Goal: Task Accomplishment & Management: Use online tool/utility

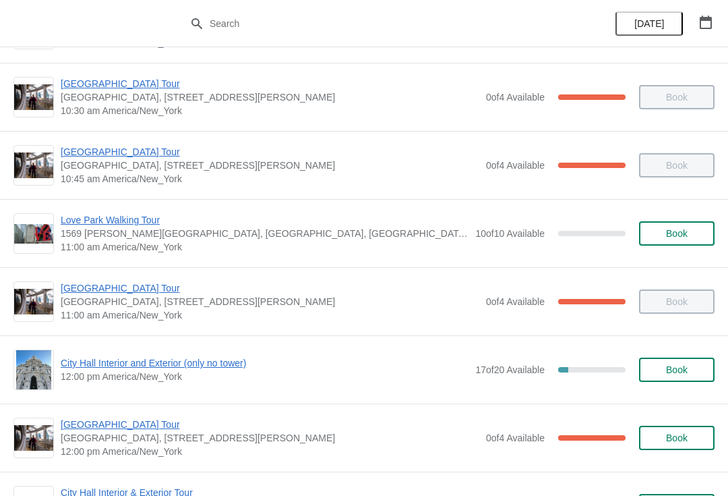
scroll to position [333, 0]
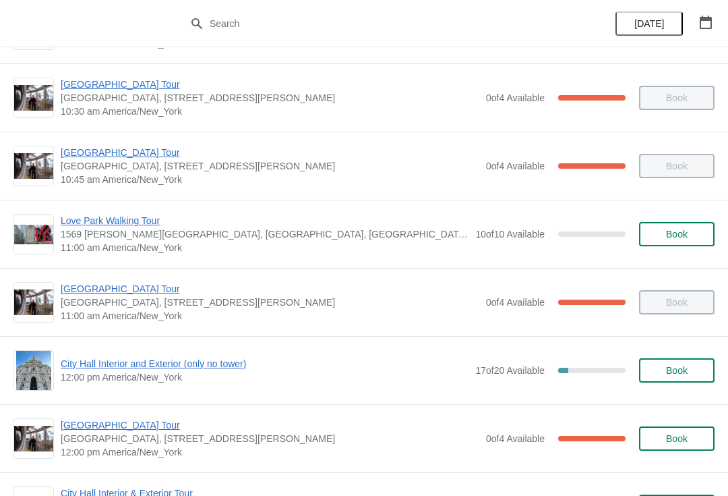
click at [112, 358] on span "City Hall Interior and Exterior (only no tower)" at bounding box center [265, 363] width 408 height 13
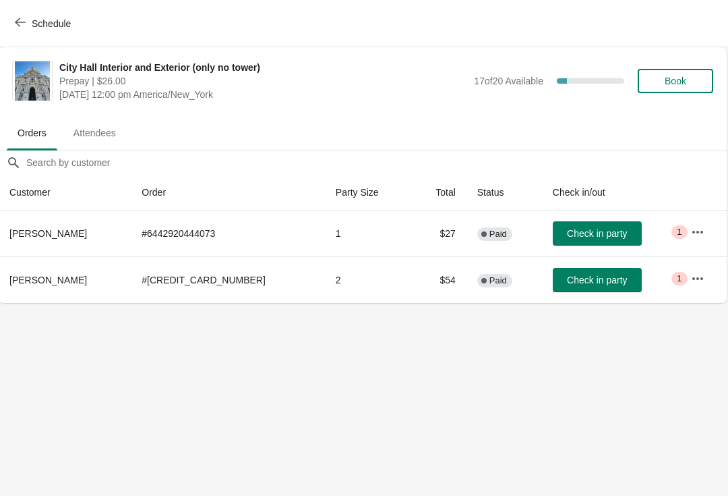
scroll to position [0, 1]
click at [662, 80] on span "Book" at bounding box center [676, 81] width 51 height 11
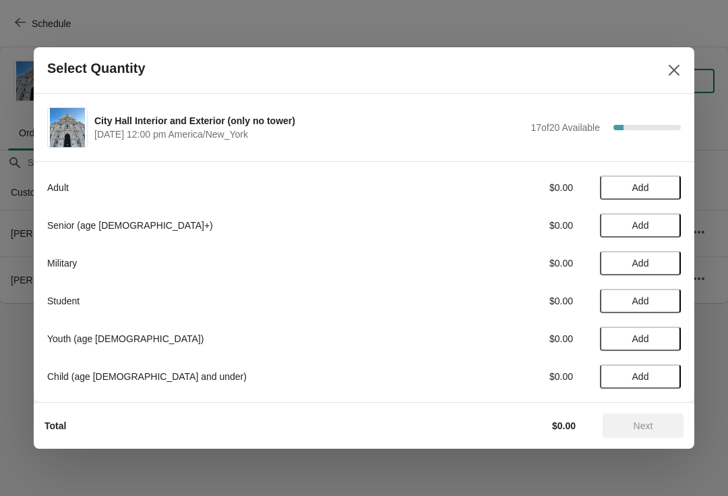
click at [638, 182] on span "Add" at bounding box center [640, 187] width 17 height 11
click at [663, 176] on div "Adult $26.00 1" at bounding box center [364, 187] width 634 height 24
click at [657, 182] on icon at bounding box center [664, 188] width 14 height 14
click at [633, 297] on span "Add" at bounding box center [640, 300] width 17 height 11
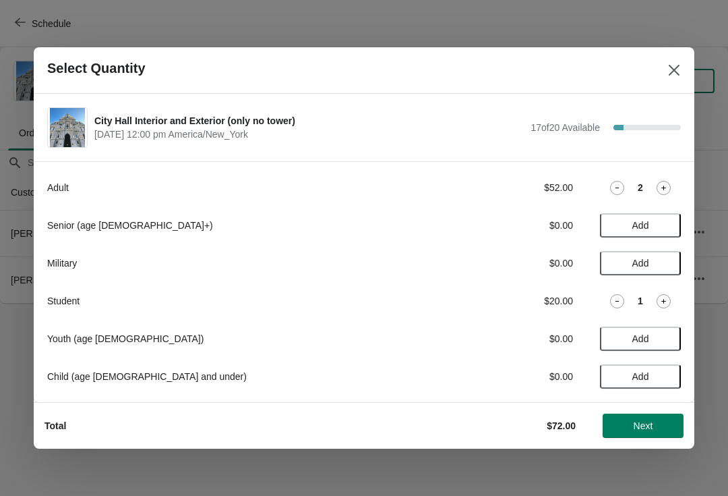
click at [640, 435] on button "Next" at bounding box center [643, 425] width 81 height 24
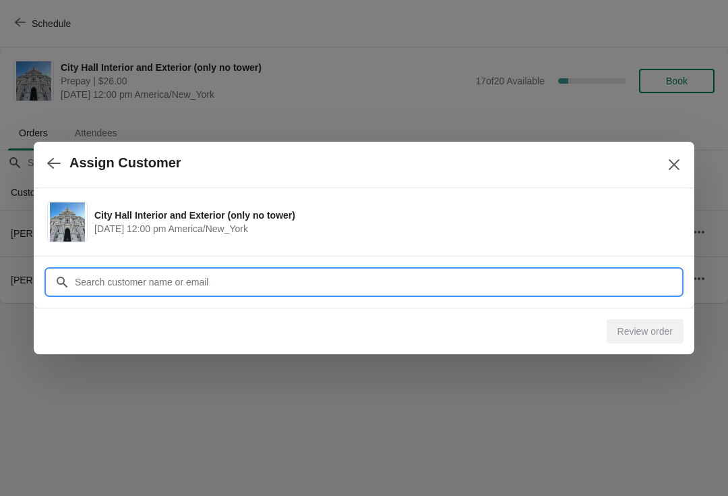
click at [107, 278] on input "Customer" at bounding box center [377, 282] width 607 height 24
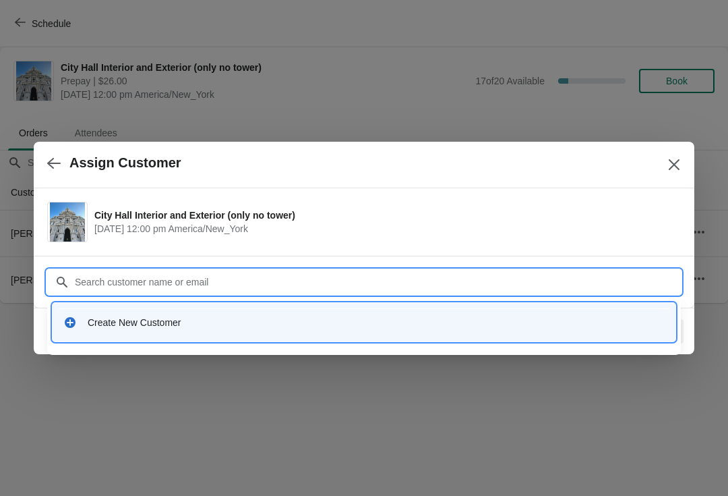
click at [135, 325] on div "Create New Customer" at bounding box center [376, 322] width 577 height 13
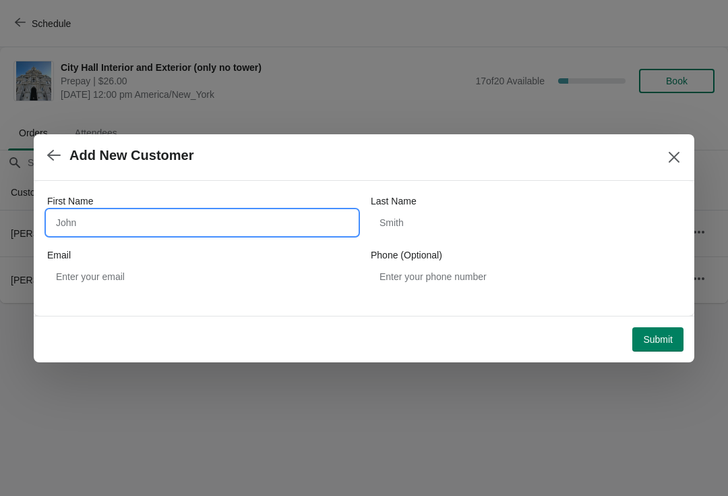
click at [98, 220] on input "First Name" at bounding box center [202, 222] width 310 height 24
type input "John"
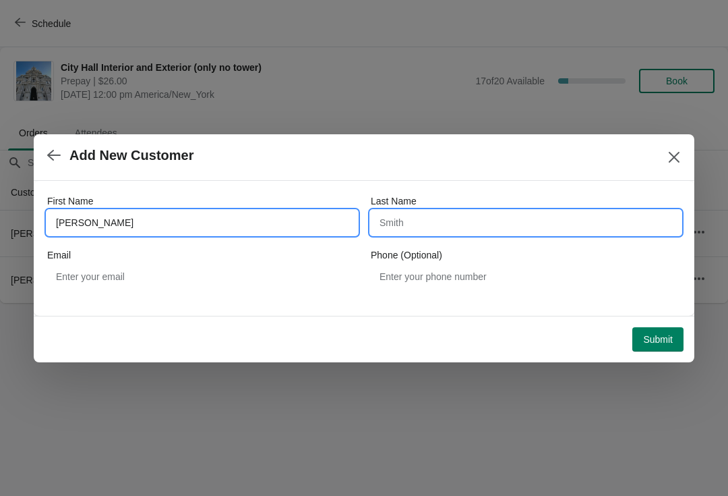
click at [427, 223] on input "Last Name" at bounding box center [526, 222] width 310 height 24
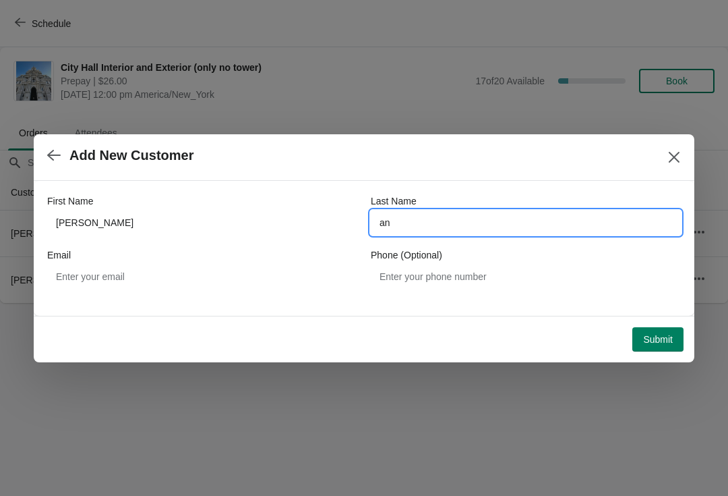
type input "an"
click at [658, 334] on span "Submit" at bounding box center [658, 339] width 30 height 11
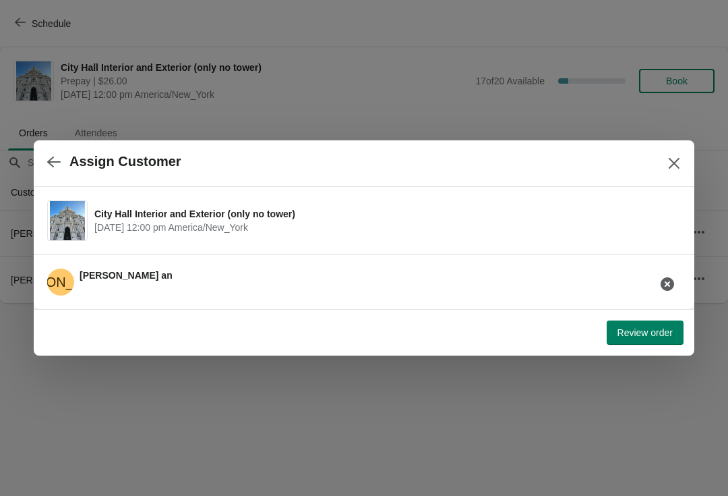
click at [638, 331] on span "Review order" at bounding box center [645, 332] width 55 height 11
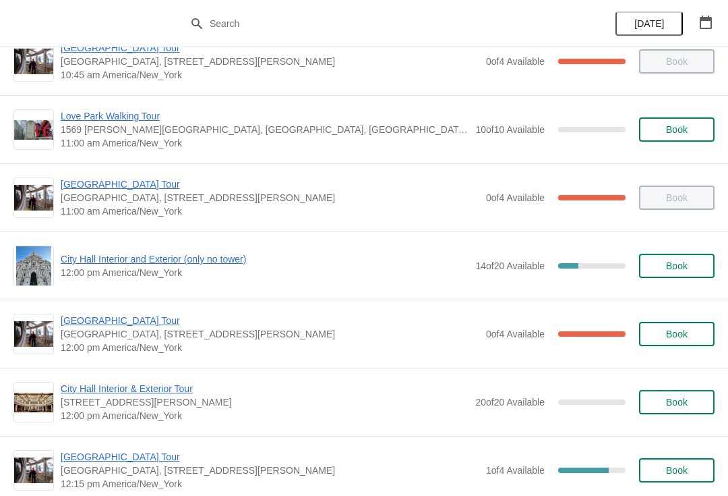
scroll to position [440, 0]
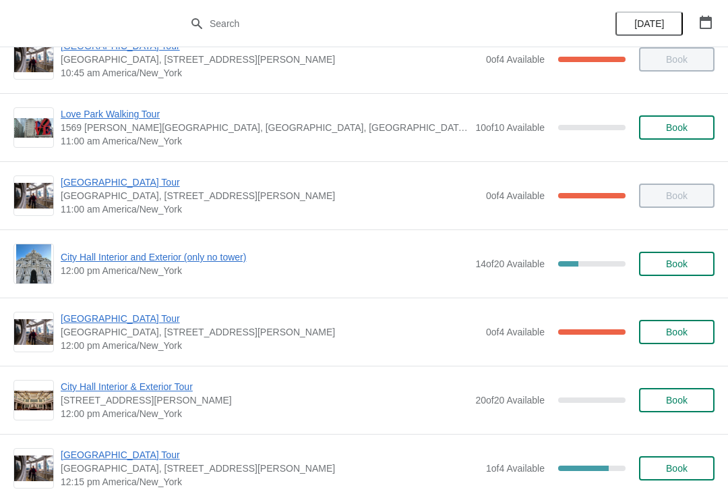
click at [101, 263] on span "City Hall Interior and Exterior (only no tower)" at bounding box center [265, 256] width 408 height 13
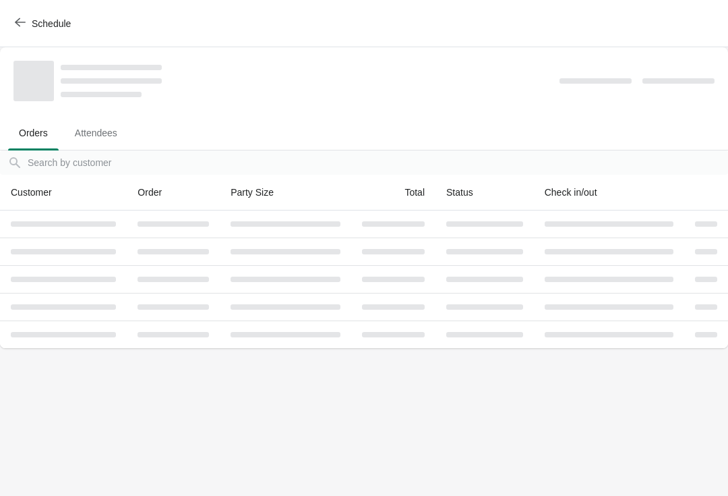
scroll to position [0, 0]
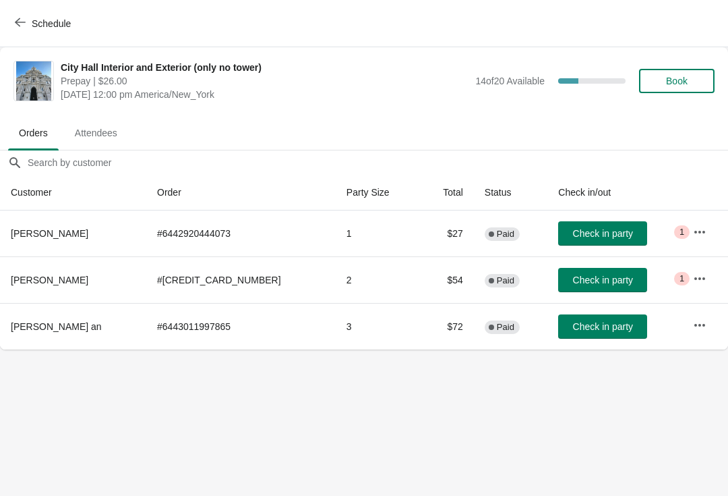
click at [684, 76] on span "Book" at bounding box center [677, 81] width 22 height 11
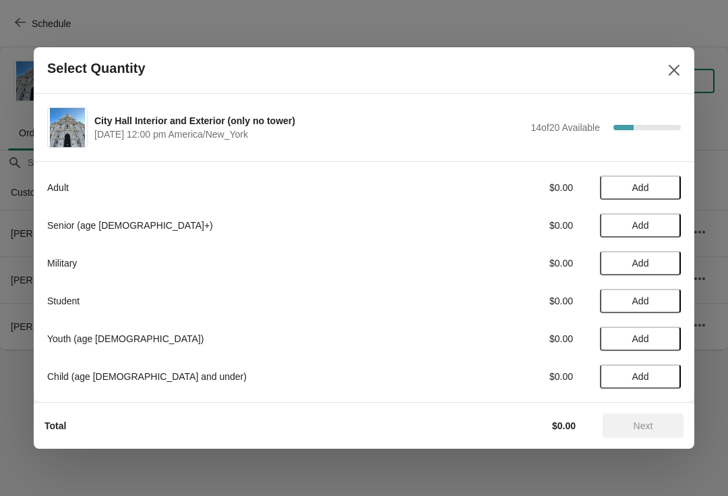
click at [641, 179] on button "Add" at bounding box center [640, 187] width 81 height 24
click at [639, 434] on button "Next" at bounding box center [643, 425] width 81 height 24
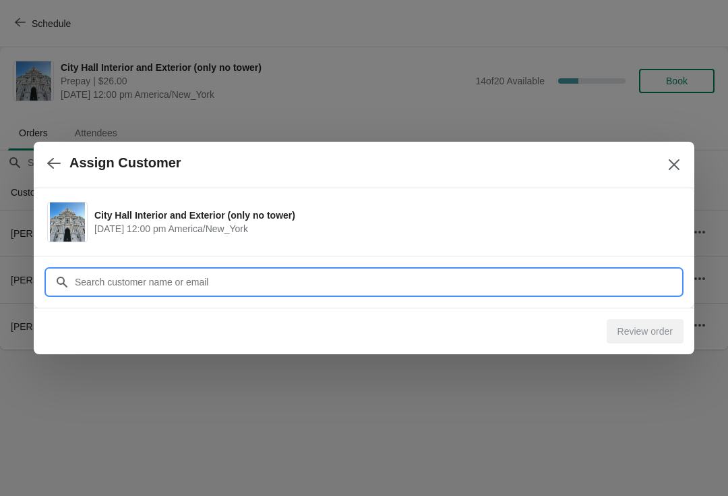
click at [133, 279] on input "Customer" at bounding box center [377, 282] width 607 height 24
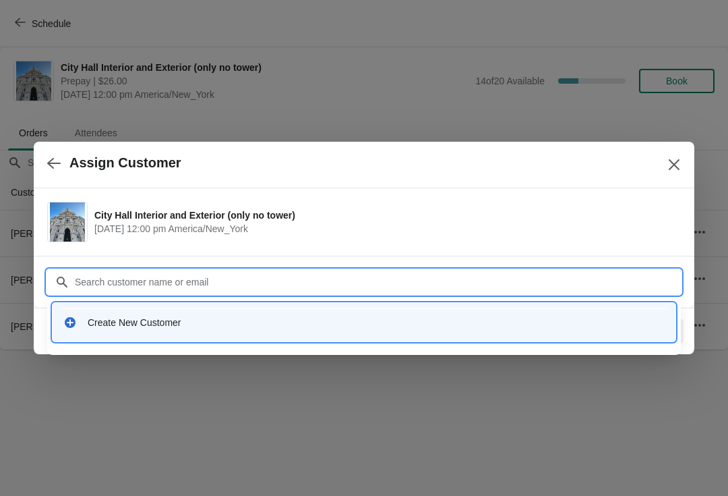
click at [118, 326] on div "Create New Customer" at bounding box center [376, 322] width 577 height 13
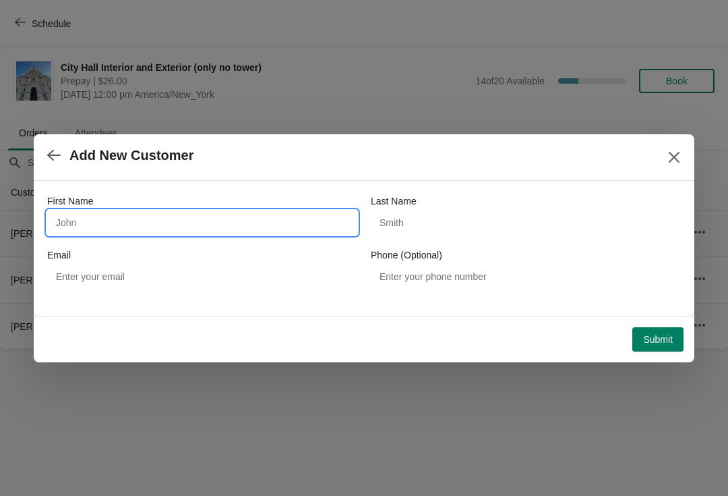
click at [91, 216] on input "First Name" at bounding box center [202, 222] width 310 height 24
type input "[DEMOGRAPHIC_DATA]"
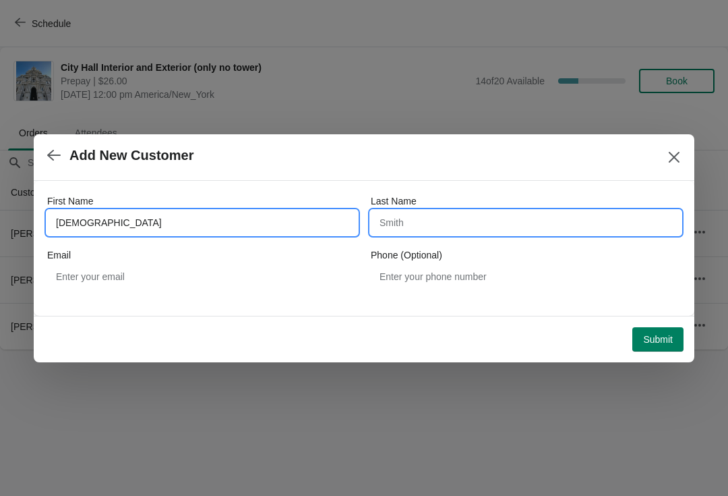
click at [402, 233] on input "Last Name" at bounding box center [526, 222] width 310 height 24
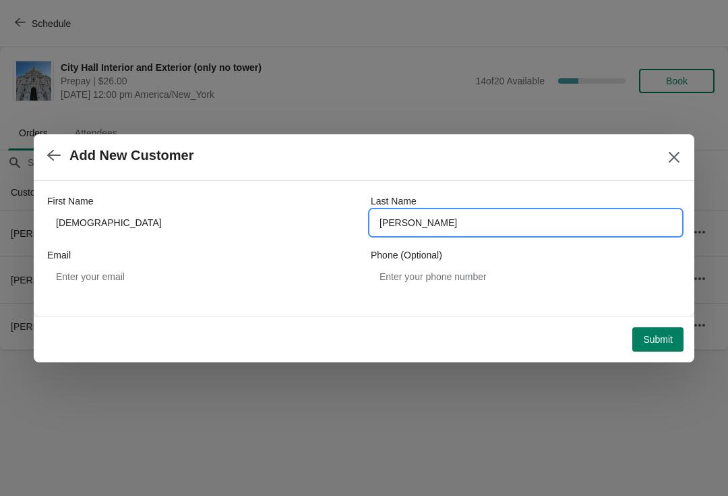
type input "[PERSON_NAME]"
click at [658, 334] on span "Submit" at bounding box center [658, 339] width 30 height 11
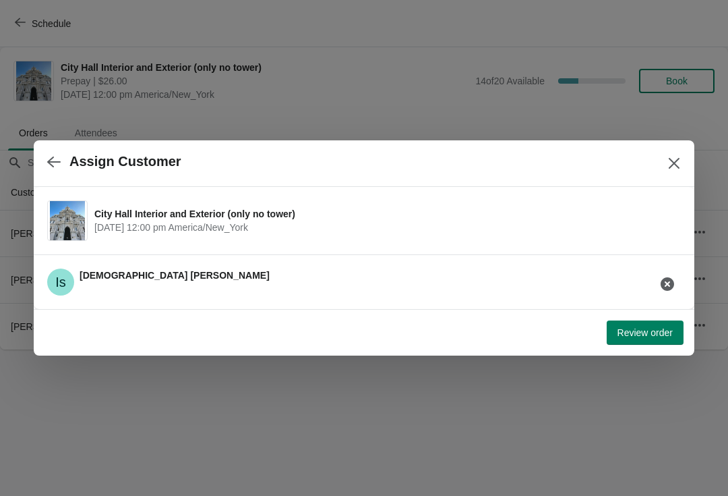
click at [651, 336] on span "Review order" at bounding box center [645, 332] width 55 height 11
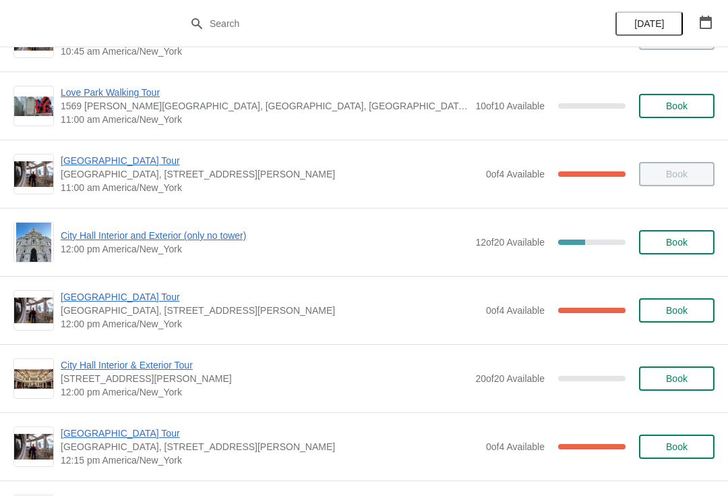
scroll to position [517, 0]
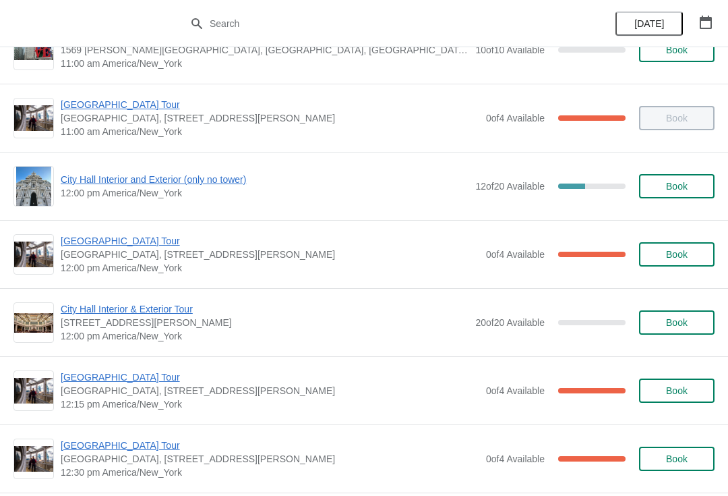
click at [84, 245] on span "[GEOGRAPHIC_DATA] Tour" at bounding box center [270, 240] width 419 height 13
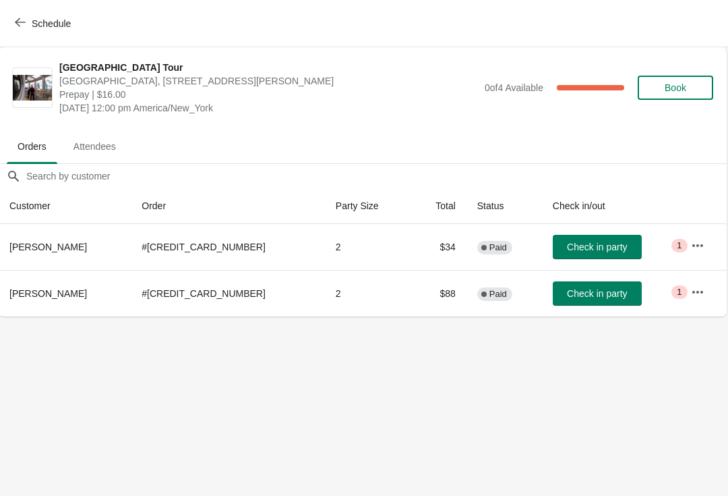
scroll to position [0, 1]
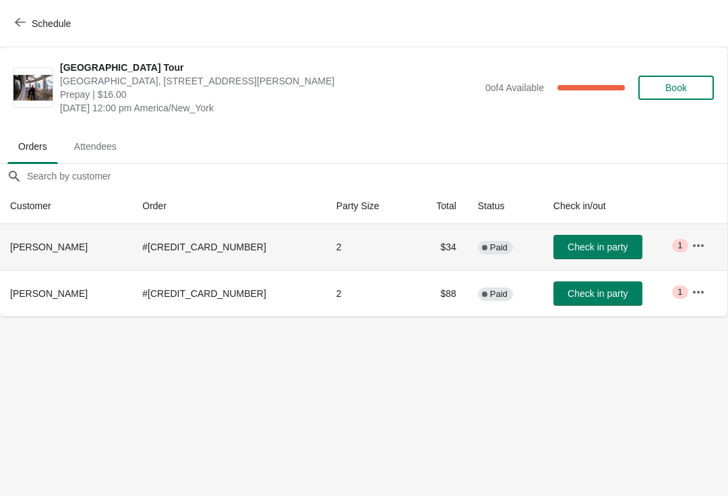
click at [601, 251] on span "Check in party" at bounding box center [598, 246] width 60 height 11
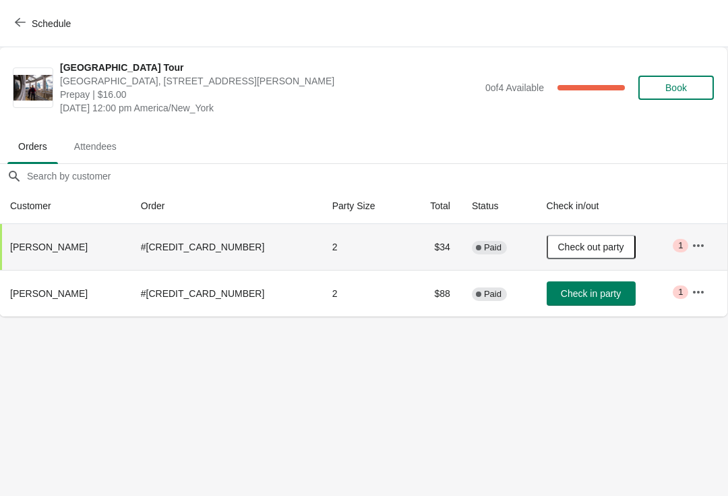
click at [24, 1] on div "Schedule" at bounding box center [364, 23] width 728 height 47
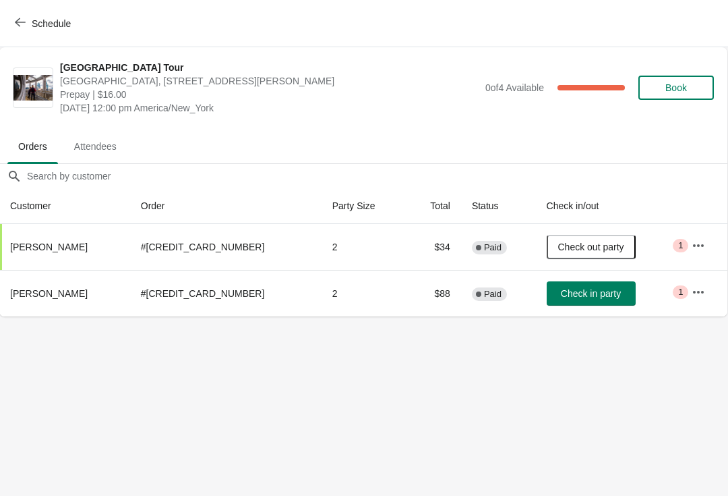
click at [28, 22] on span "Schedule" at bounding box center [44, 23] width 53 height 13
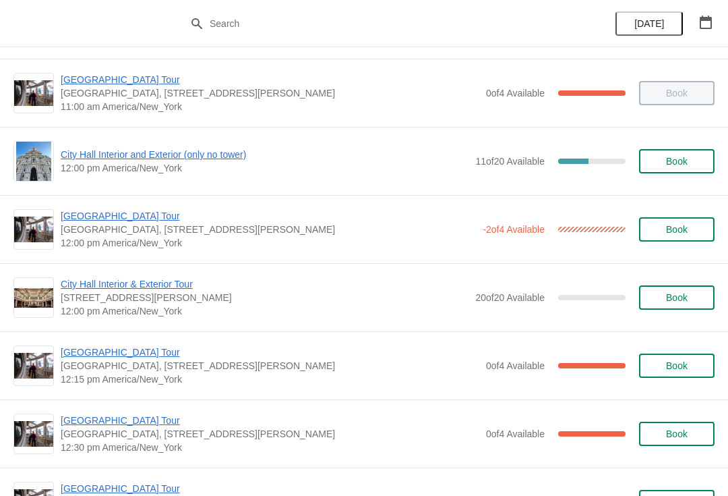
scroll to position [543, 0]
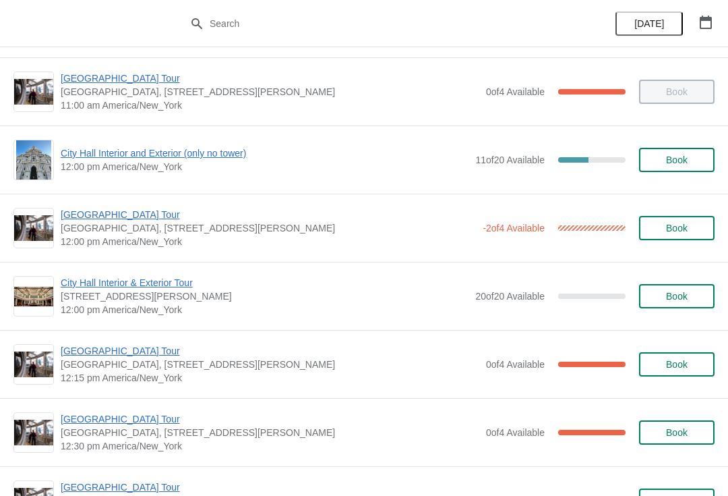
click at [90, 156] on span "City Hall Interior and Exterior (only no tower)" at bounding box center [265, 152] width 408 height 13
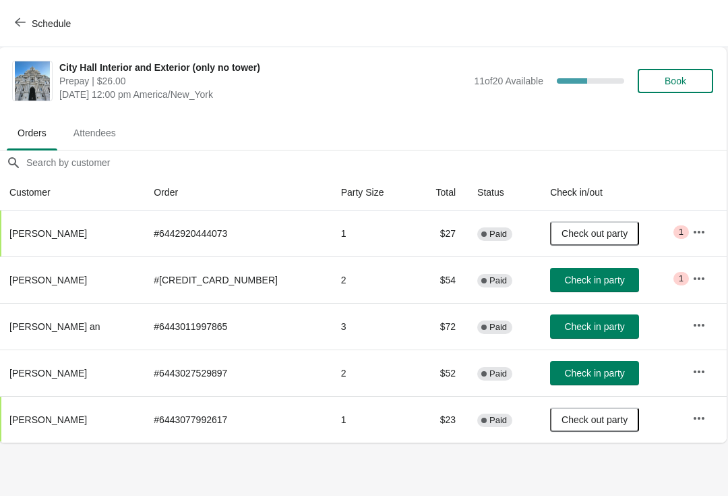
scroll to position [0, 1]
click at [573, 365] on button "Check in party" at bounding box center [595, 373] width 89 height 24
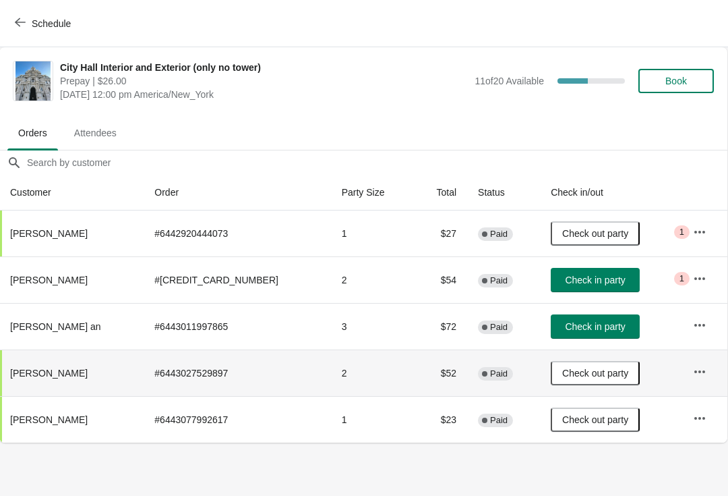
click at [15, 25] on icon "button" at bounding box center [20, 22] width 11 height 11
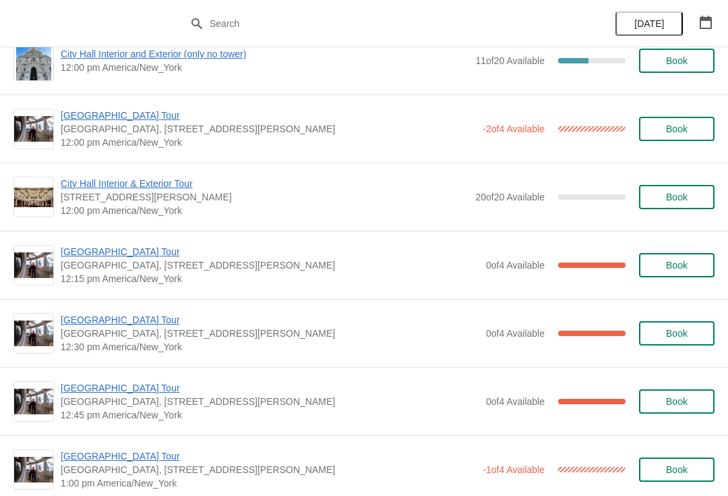
scroll to position [647, 0]
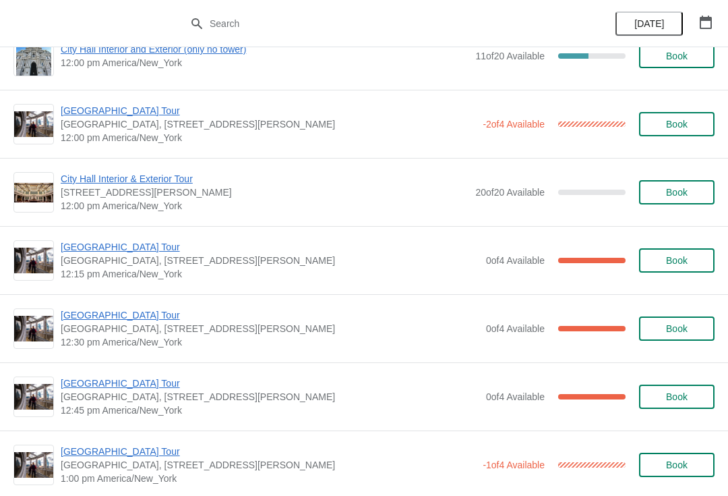
click at [98, 249] on span "[GEOGRAPHIC_DATA] Tour" at bounding box center [270, 246] width 419 height 13
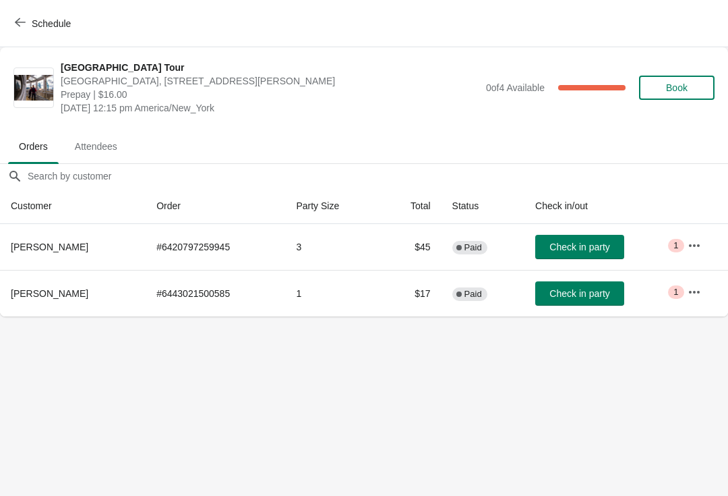
click at [561, 239] on button "Check in party" at bounding box center [579, 247] width 89 height 24
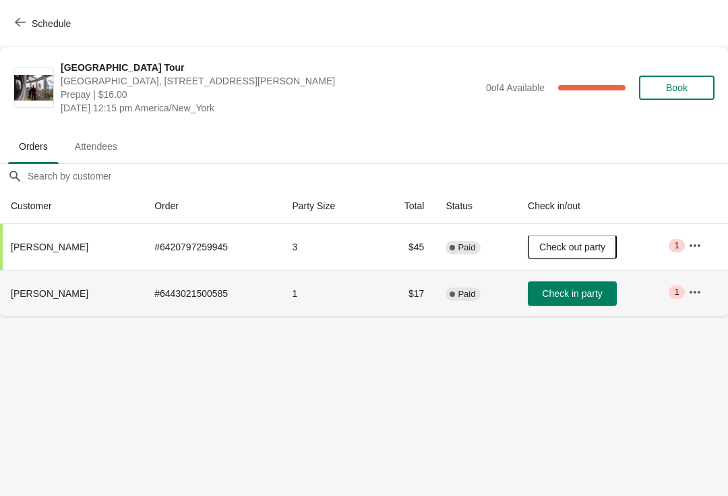
click at [562, 278] on td "Check in party" at bounding box center [597, 293] width 160 height 47
click at [559, 292] on span "Check in party" at bounding box center [572, 293] width 60 height 11
click at [26, 13] on button "Schedule" at bounding box center [44, 23] width 75 height 24
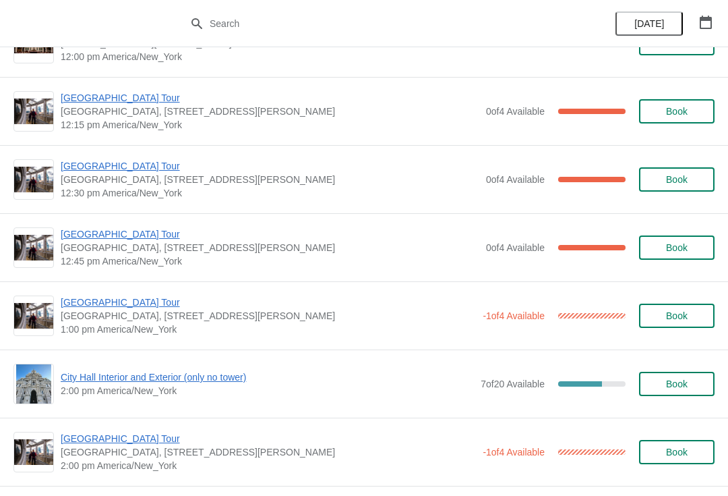
scroll to position [798, 0]
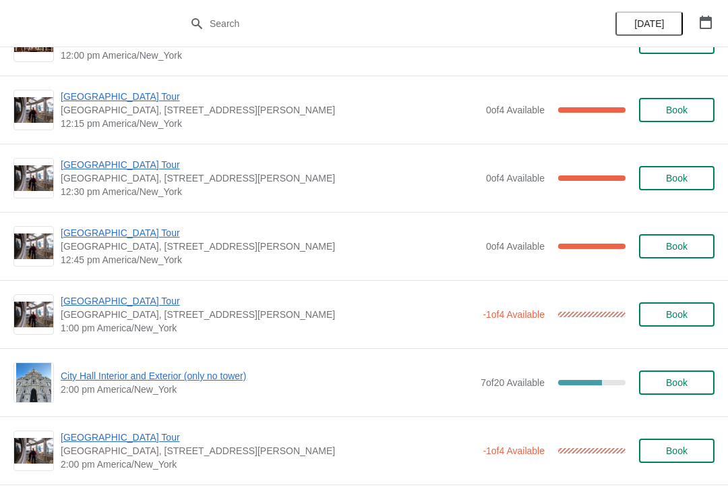
click at [96, 300] on span "[GEOGRAPHIC_DATA] Tour" at bounding box center [268, 300] width 415 height 13
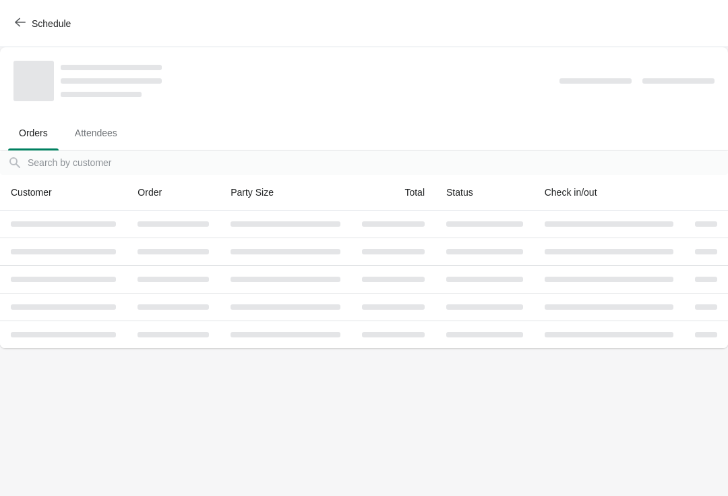
scroll to position [0, 0]
